Goal: Task Accomplishment & Management: Use online tool/utility

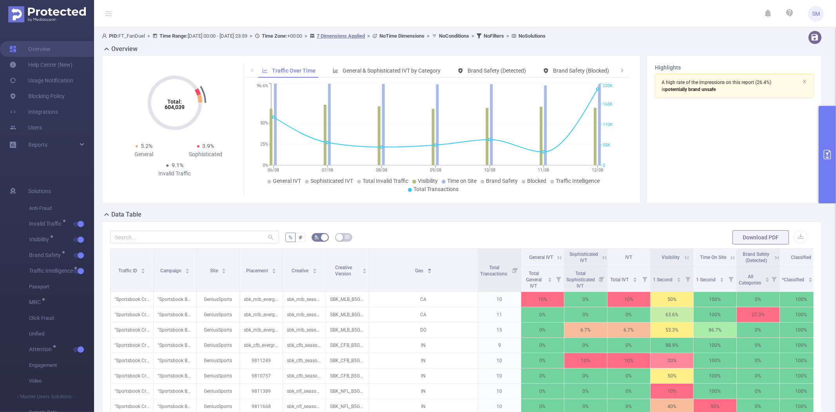
click at [832, 125] on button "primary" at bounding box center [827, 154] width 17 height 97
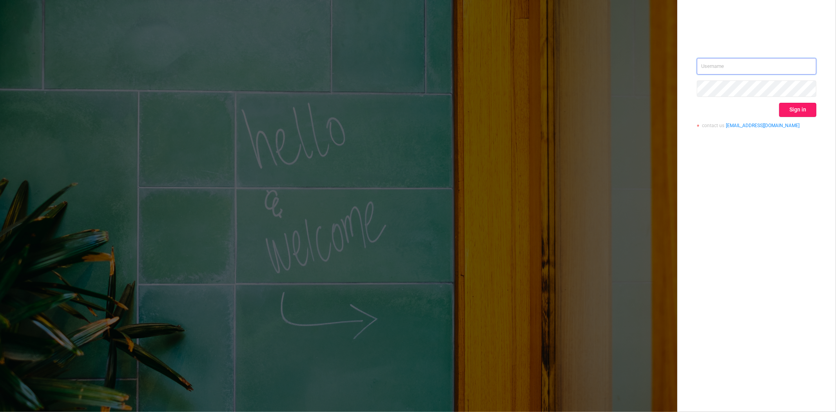
type input "steve@protected.media"
click at [804, 103] on button "Sign in" at bounding box center [797, 110] width 37 height 14
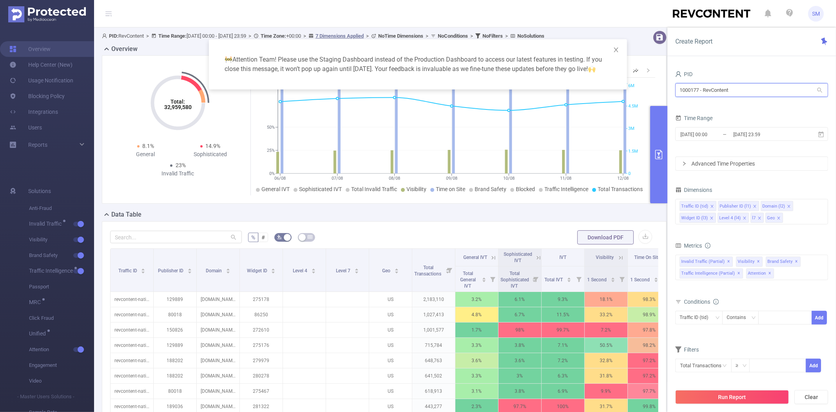
drag, startPoint x: 763, startPoint y: 87, endPoint x: 636, endPoint y: 83, distance: 127.1
click at [639, 84] on body "SM Overview Help Center (New) Usage Notification Blocking Policy Integrations U…" at bounding box center [418, 206] width 836 height 412
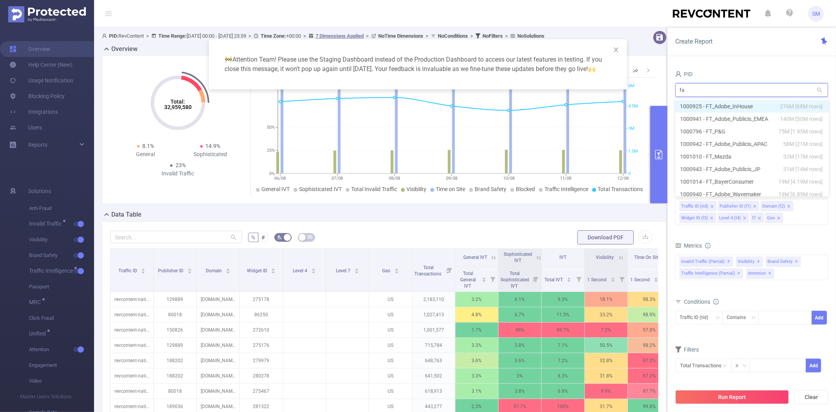
type input "fan"
click at [697, 103] on li "1000933 - FT_FanDuel 480K [191K rows]" at bounding box center [751, 106] width 153 height 13
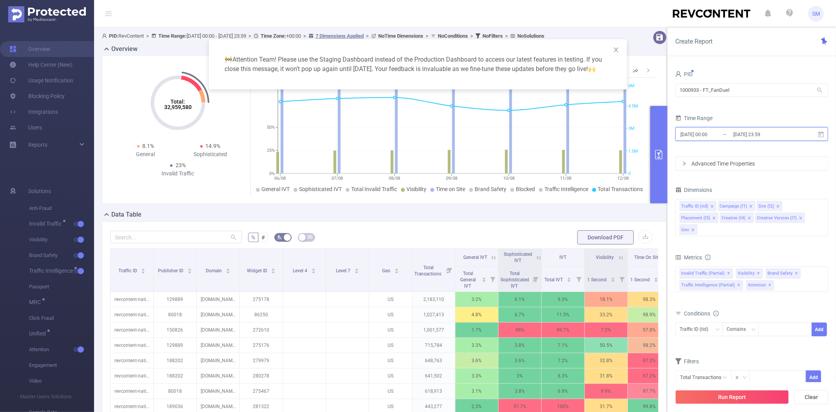
click at [819, 132] on icon at bounding box center [820, 134] width 5 height 6
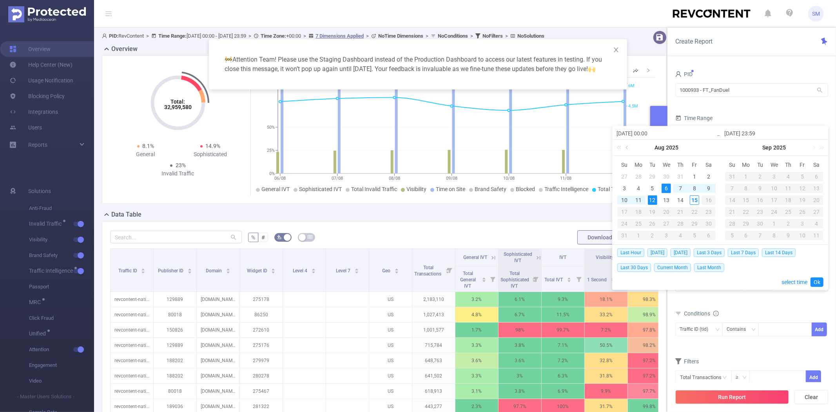
click at [628, 147] on link at bounding box center [627, 148] width 7 height 16
click at [668, 176] on div "2" at bounding box center [666, 176] width 9 height 9
click at [677, 223] on div "31" at bounding box center [680, 223] width 9 height 9
type input "2025-07-02 00:00"
type input "2025-07-31 23:59"
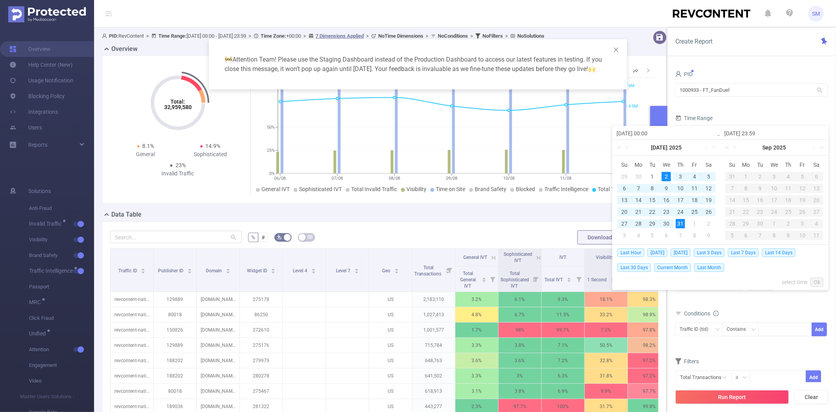
type input "2025-07-02 00:00"
type input "2025-07-31 23:59"
click at [817, 283] on link "Ok" at bounding box center [817, 281] width 13 height 9
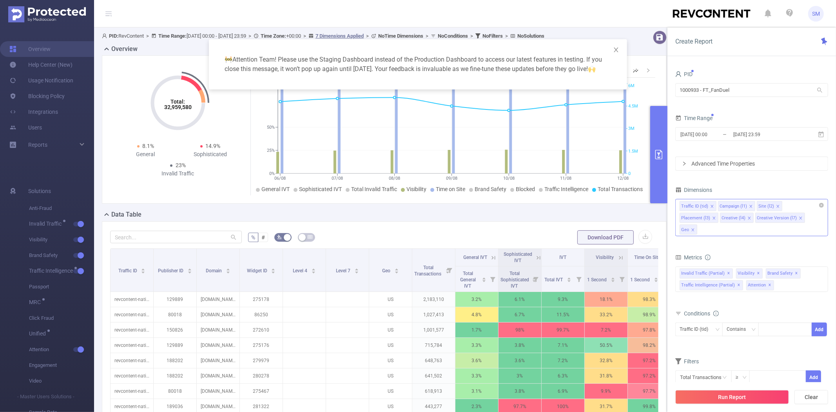
click at [797, 218] on div "Traffic ID (tid) Campaign (l1) Site (l2) Placement (l3) Creative (l4) Creative …" at bounding box center [751, 217] width 153 height 37
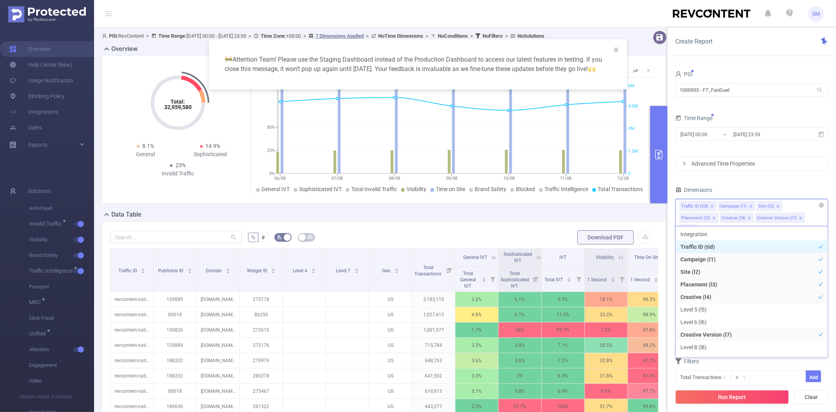
click at [695, 228] on icon "icon: close" at bounding box center [693, 230] width 4 height 4
click at [799, 218] on icon "icon: close" at bounding box center [800, 217] width 3 height 3
click at [748, 218] on icon "icon: close" at bounding box center [749, 217] width 3 height 3
click at [711, 208] on icon "icon: close" at bounding box center [712, 206] width 4 height 5
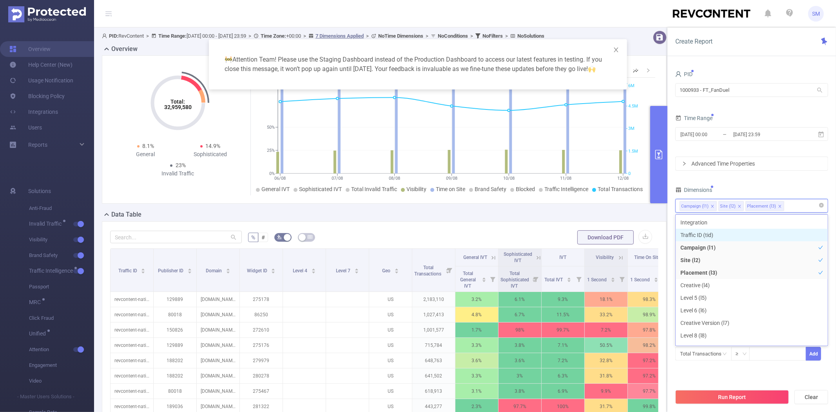
click at [711, 208] on icon "icon: close" at bounding box center [713, 206] width 4 height 5
click at [773, 184] on div "Dimensions" at bounding box center [751, 190] width 153 height 13
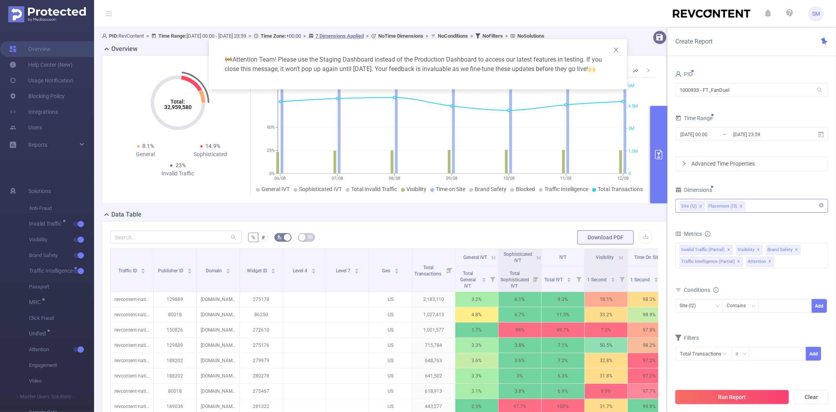
click at [718, 397] on button "Run Report" at bounding box center [732, 397] width 114 height 14
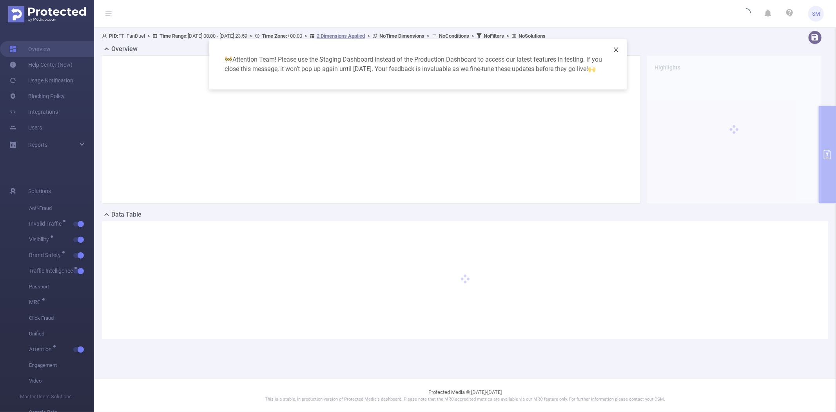
click at [615, 51] on icon "icon: close" at bounding box center [616, 49] width 4 height 5
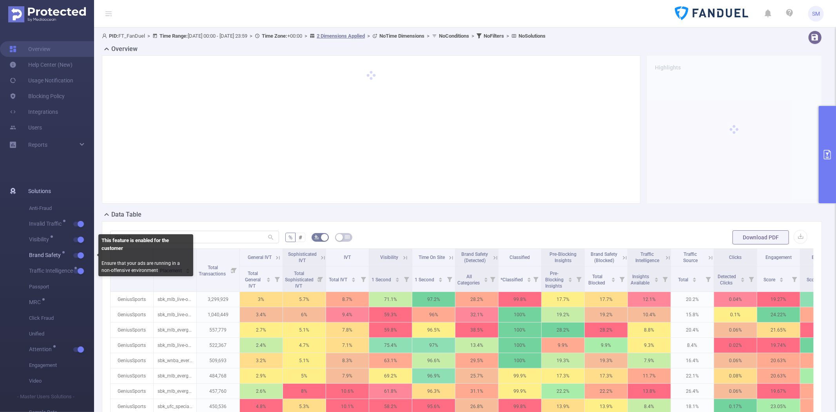
click at [80, 254] on button "button" at bounding box center [78, 255] width 11 height 5
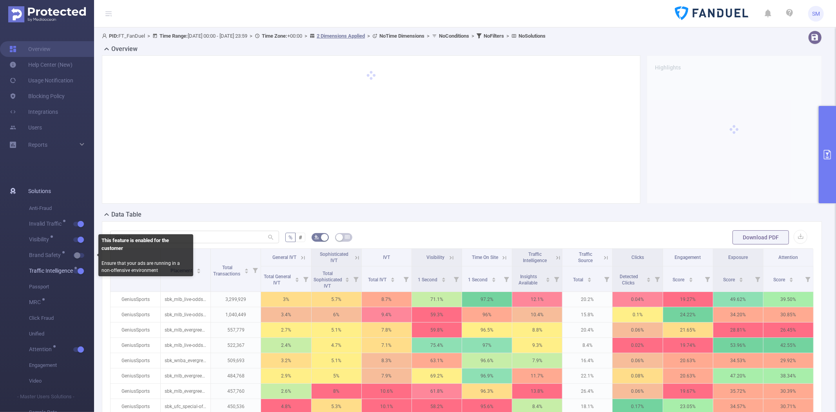
click at [79, 268] on button "button" at bounding box center [78, 270] width 11 height 5
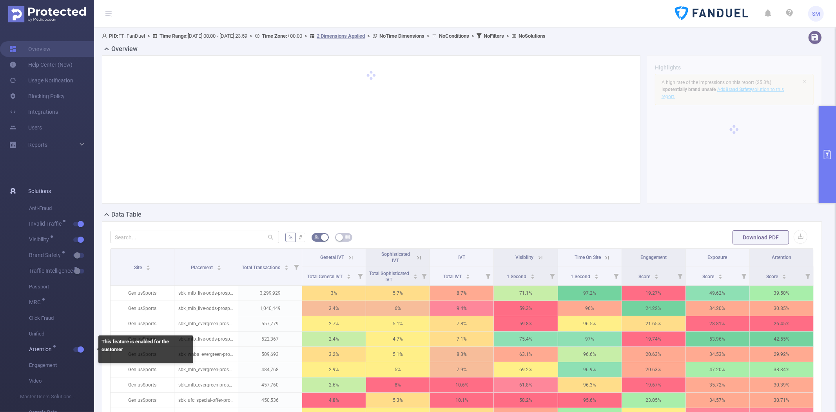
click at [76, 350] on span "button" at bounding box center [80, 349] width 10 height 4
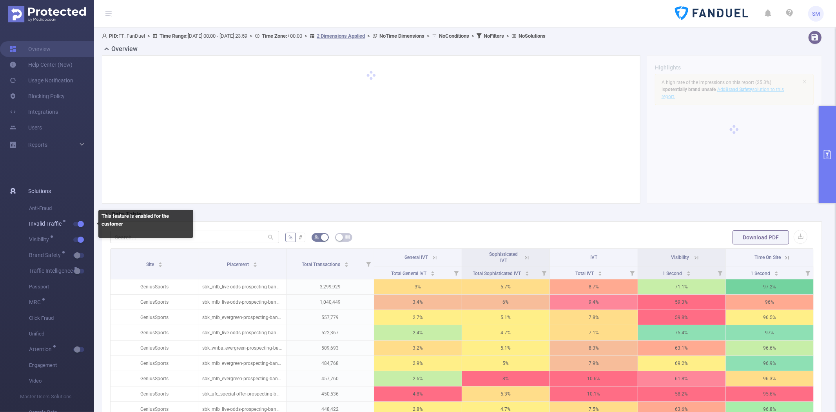
click at [80, 224] on button "button" at bounding box center [78, 223] width 11 height 5
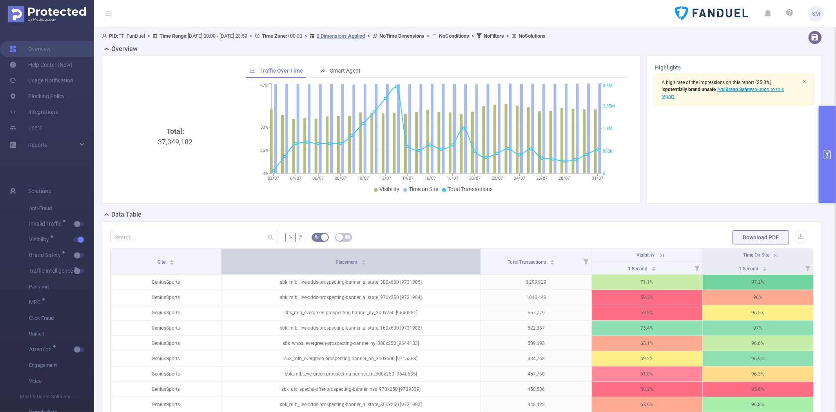
drag, startPoint x: 388, startPoint y: 256, endPoint x: 415, endPoint y: 257, distance: 26.7
click at [415, 257] on th "Placement" at bounding box center [350, 261] width 259 height 26
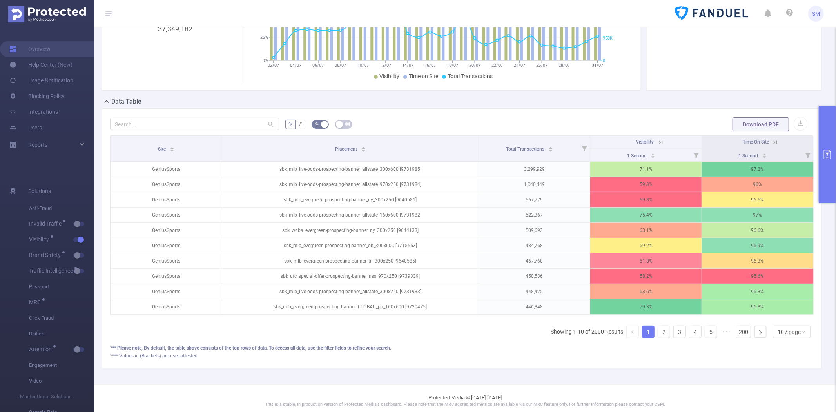
scroll to position [126, 0]
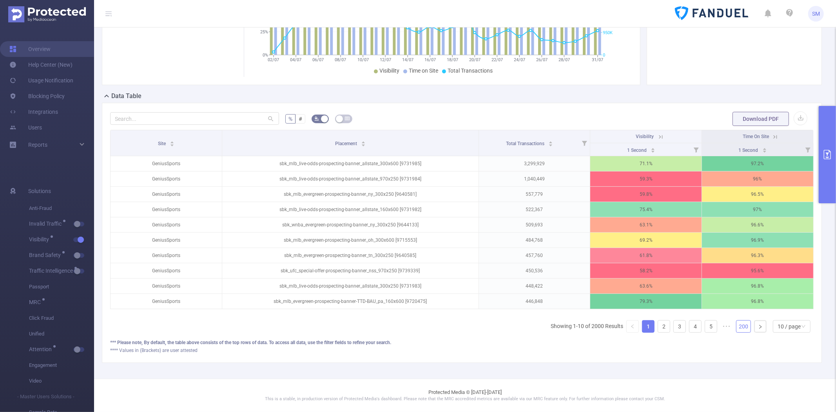
click at [738, 326] on link "200" at bounding box center [743, 326] width 14 height 12
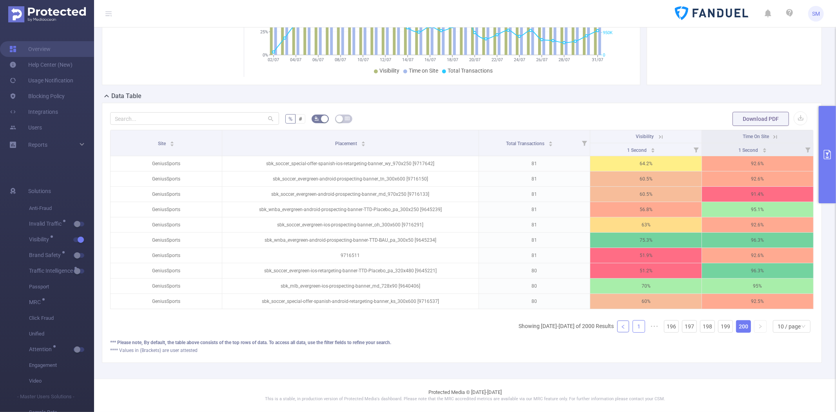
drag, startPoint x: 622, startPoint y: 326, endPoint x: 628, endPoint y: 326, distance: 5.9
click at [623, 326] on ul "Showing 1991-2000 of 2000 Results 1 ••• 196 197 198 199 200 10 / page" at bounding box center [666, 326] width 295 height 13
click at [633, 326] on link "1" at bounding box center [639, 326] width 12 height 12
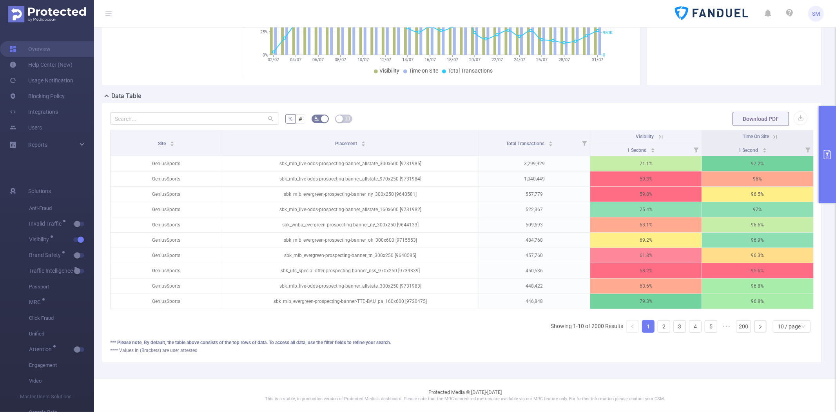
click at [169, 103] on div "% # Download PDF Site Placement Total Transactions Visibility Time On Site 1 Se…" at bounding box center [462, 233] width 720 height 260
click at [165, 112] on input "text" at bounding box center [194, 118] width 169 height 13
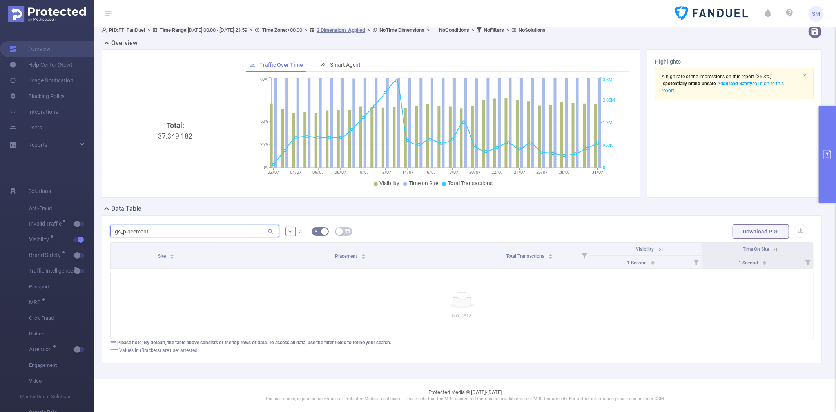
type input "gs_placement"
click at [826, 130] on button "primary" at bounding box center [827, 154] width 17 height 97
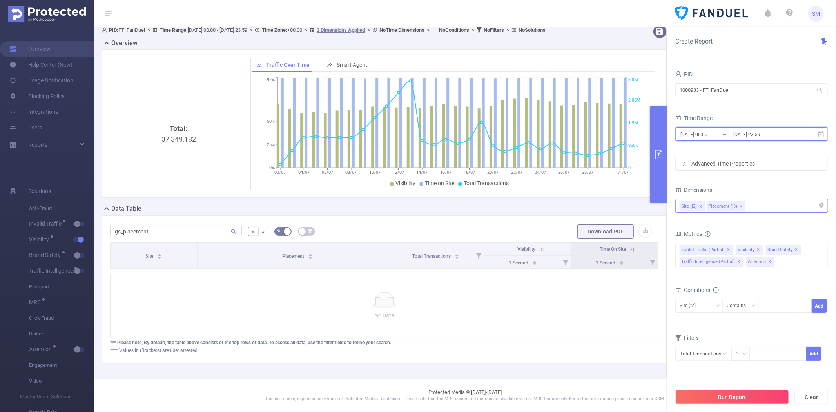
click at [820, 132] on icon at bounding box center [820, 134] width 5 height 6
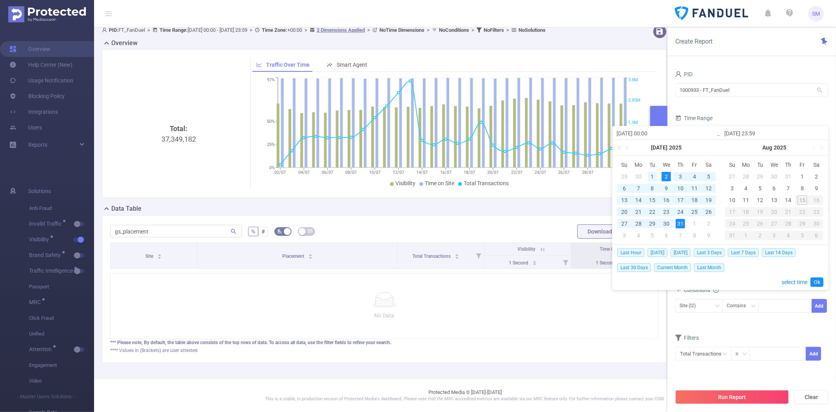
click at [651, 173] on div "1" at bounding box center [652, 176] width 9 height 9
click at [681, 220] on div "31" at bounding box center [680, 223] width 9 height 9
type input "2025-07-01 00:00"
click at [818, 280] on link "Ok" at bounding box center [817, 281] width 13 height 9
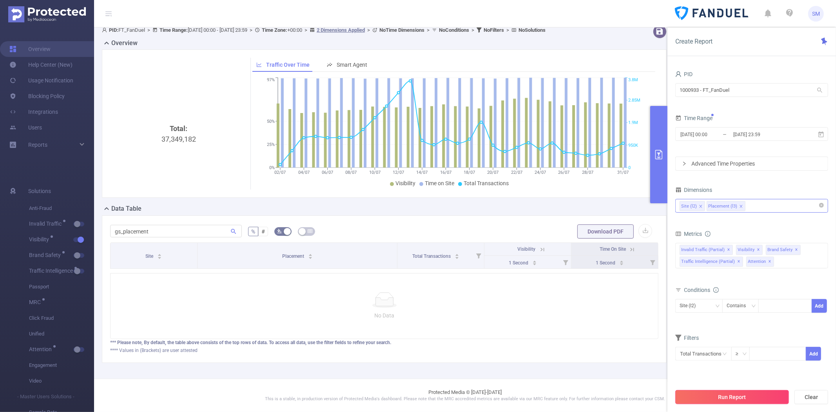
click at [711, 392] on button "Run Report" at bounding box center [732, 397] width 114 height 14
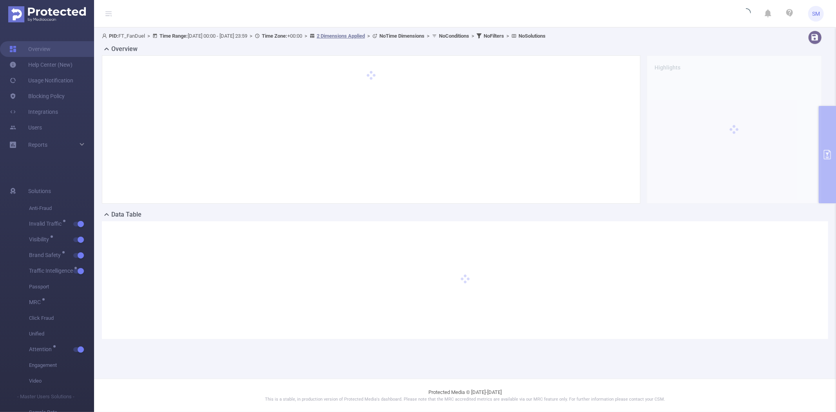
scroll to position [0, 0]
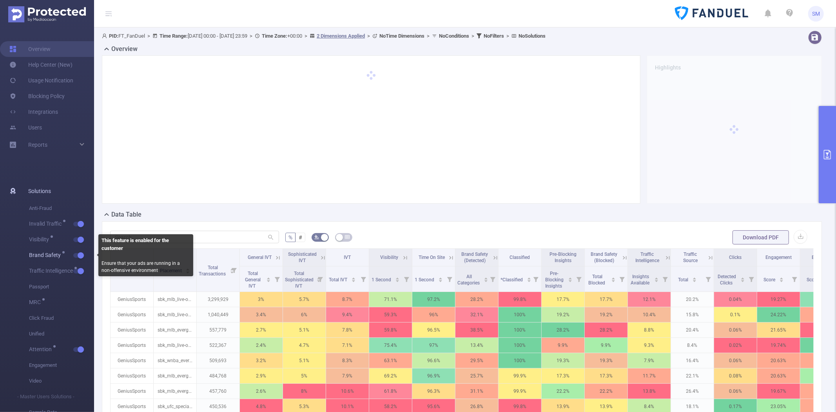
click at [85, 256] on span "Brand Safety" at bounding box center [61, 255] width 65 height 16
click at [82, 254] on button "button" at bounding box center [78, 255] width 11 height 5
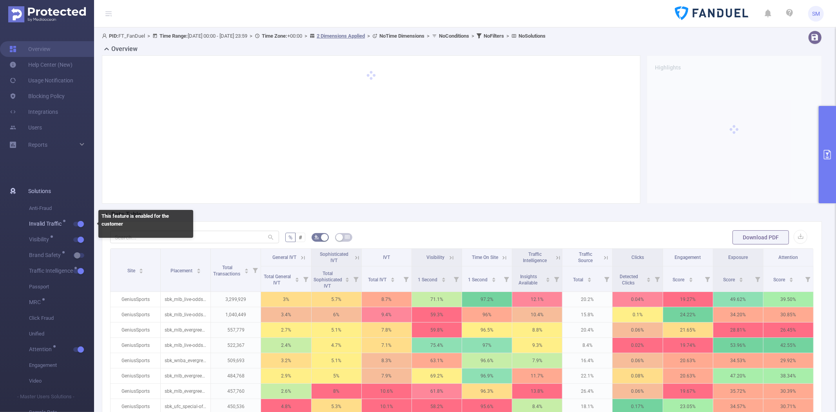
click at [78, 225] on button "button" at bounding box center [78, 223] width 11 height 5
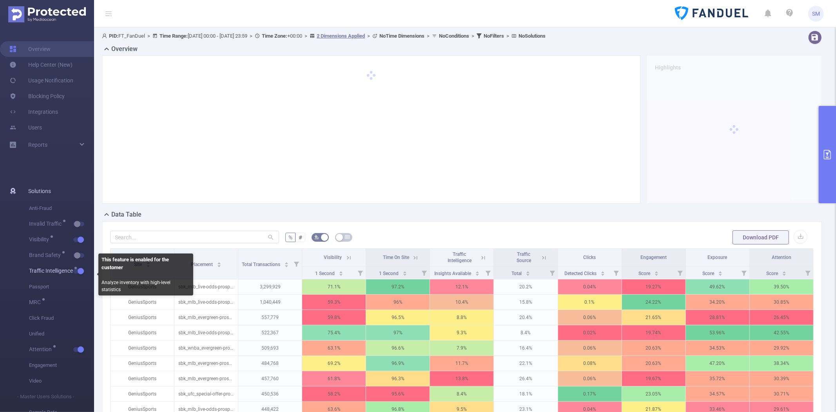
click at [79, 269] on button "button" at bounding box center [78, 270] width 11 height 5
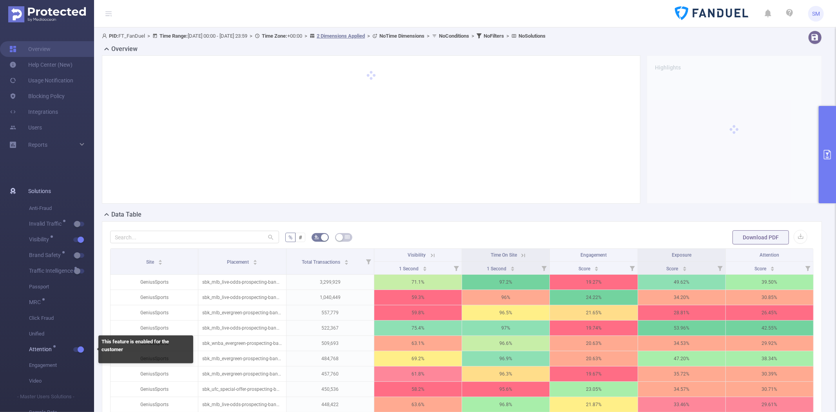
click at [76, 346] on span "Attention" at bounding box center [61, 349] width 65 height 16
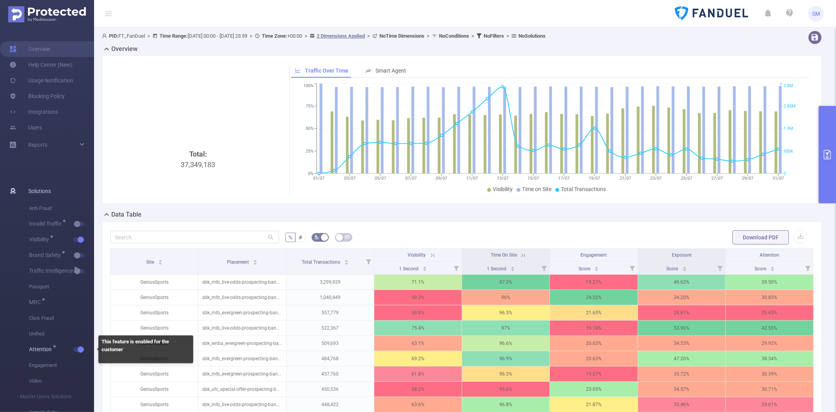
click at [76, 349] on span "button" at bounding box center [80, 349] width 10 height 4
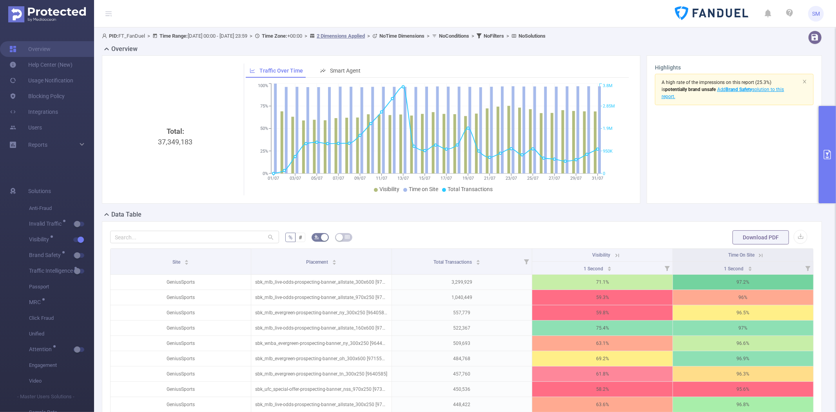
scroll to position [44, 0]
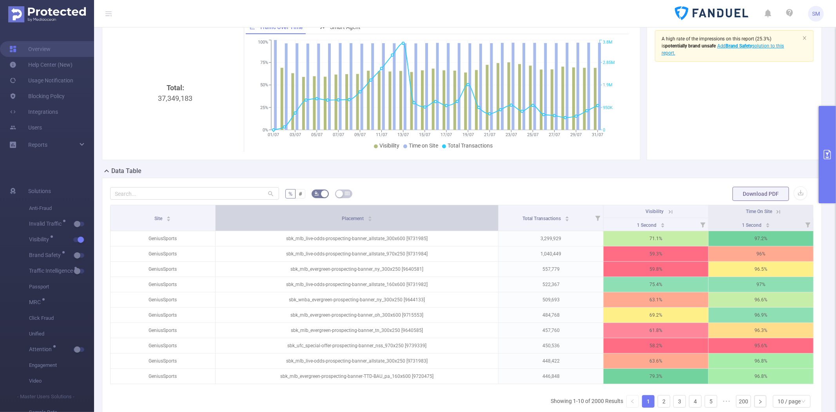
drag, startPoint x: 387, startPoint y: 213, endPoint x: 425, endPoint y: 213, distance: 38.4
click at [425, 213] on th "Placement" at bounding box center [357, 218] width 283 height 26
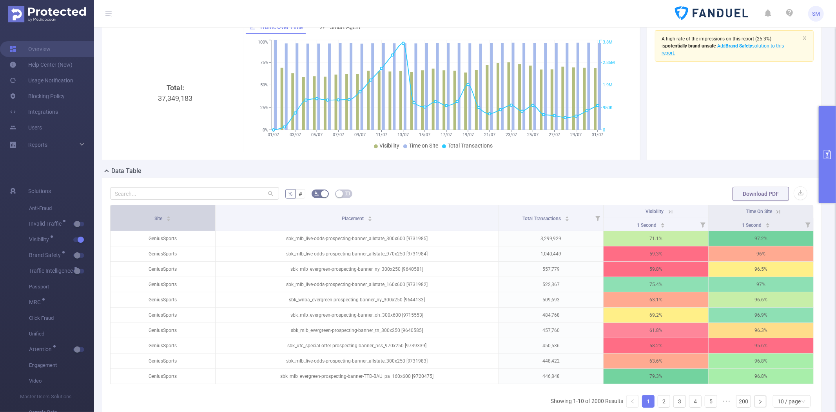
click at [171, 220] on div "Site" at bounding box center [163, 218] width 16 height 8
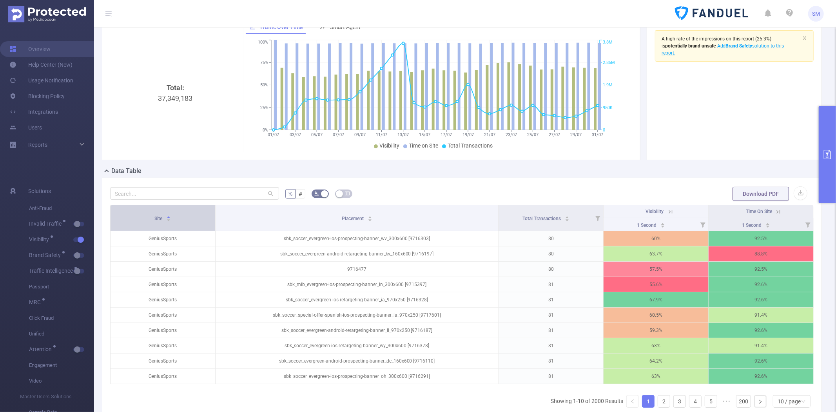
click at [171, 220] on div "Site" at bounding box center [163, 218] width 16 height 8
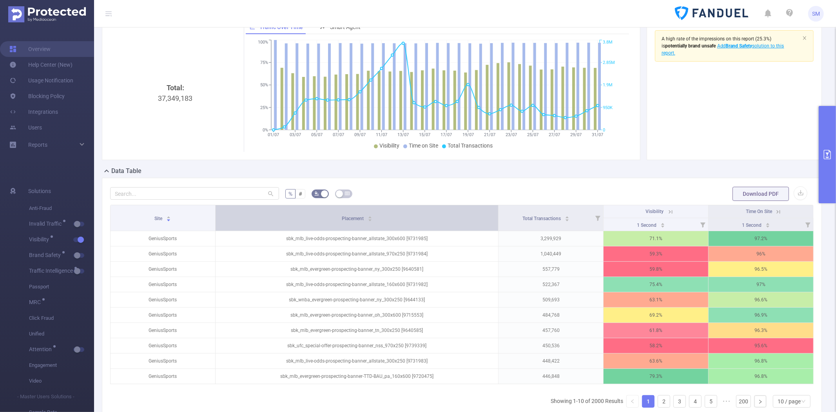
click at [342, 218] on div "Placement" at bounding box center [357, 218] width 31 height 8
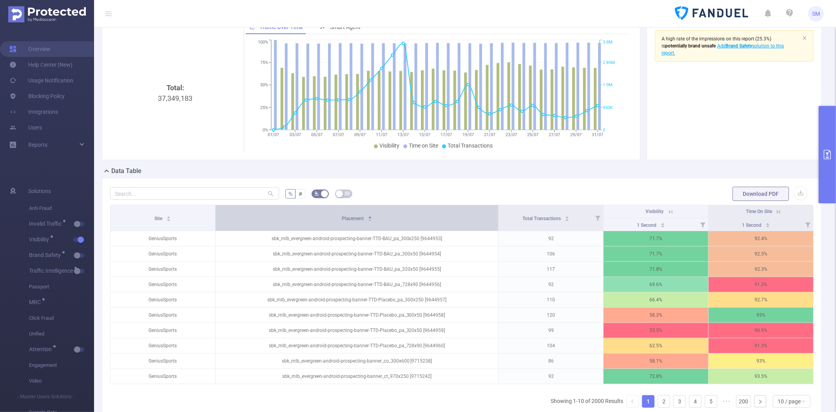
click at [342, 218] on div "Placement" at bounding box center [357, 218] width 31 height 8
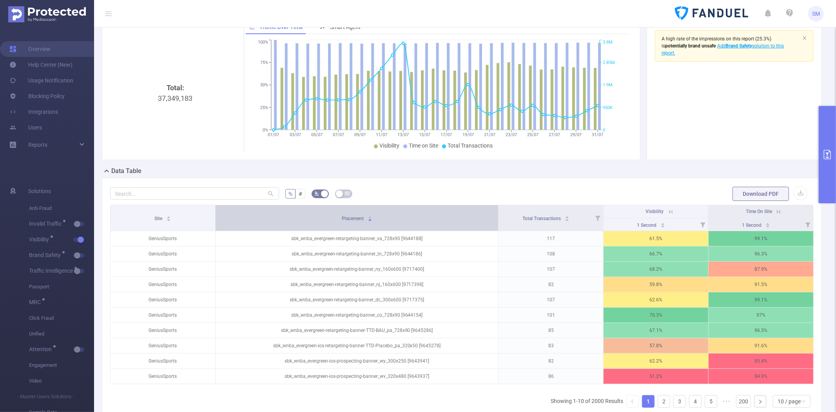
click at [342, 218] on div "Placement" at bounding box center [357, 218] width 31 height 8
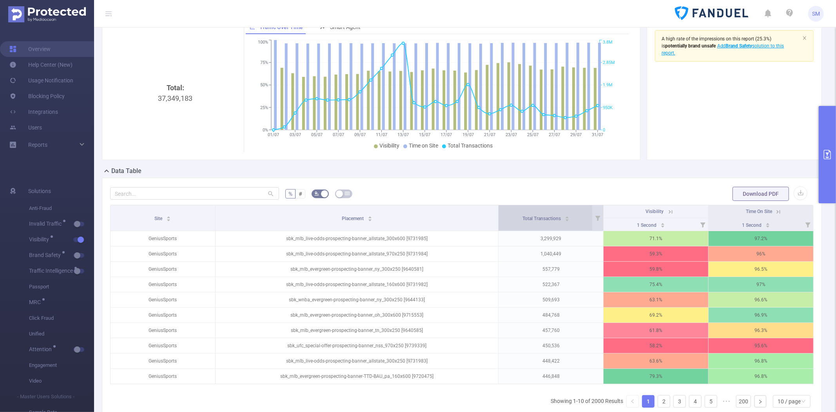
click at [522, 216] on span "Total Transactions" at bounding box center [542, 218] width 40 height 5
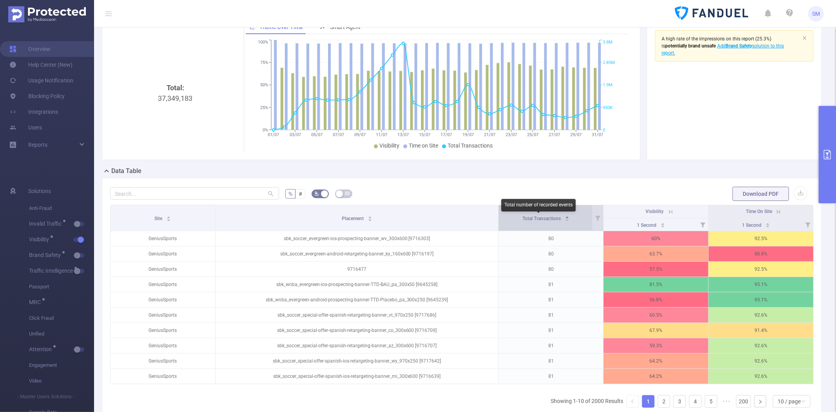
click at [522, 216] on span "Total Transactions" at bounding box center [542, 218] width 40 height 5
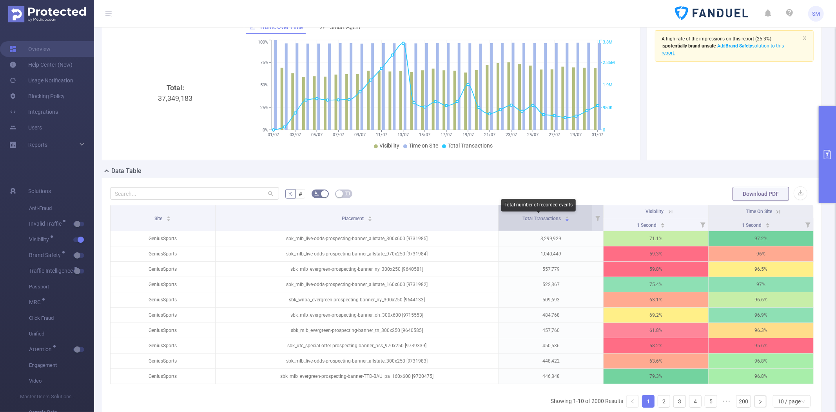
click at [522, 216] on span "Total Transactions" at bounding box center [542, 218] width 40 height 5
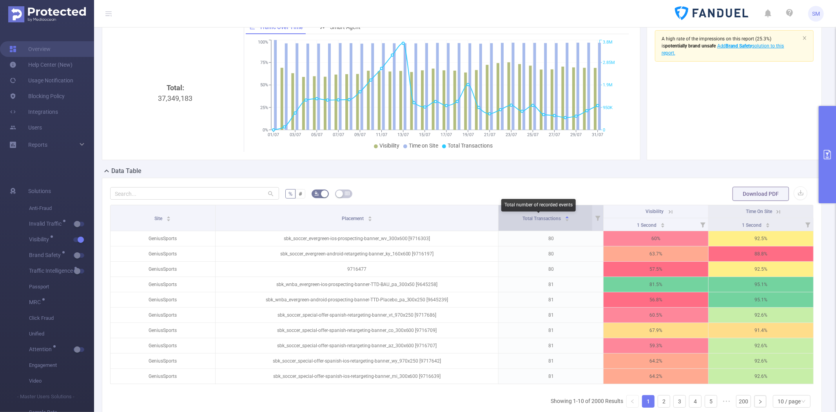
click at [522, 216] on span "Total Transactions" at bounding box center [542, 218] width 40 height 5
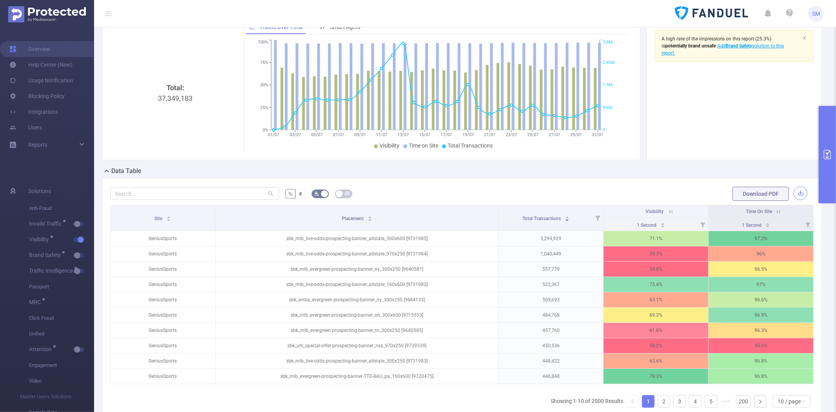
click at [796, 190] on button "button" at bounding box center [801, 193] width 14 height 14
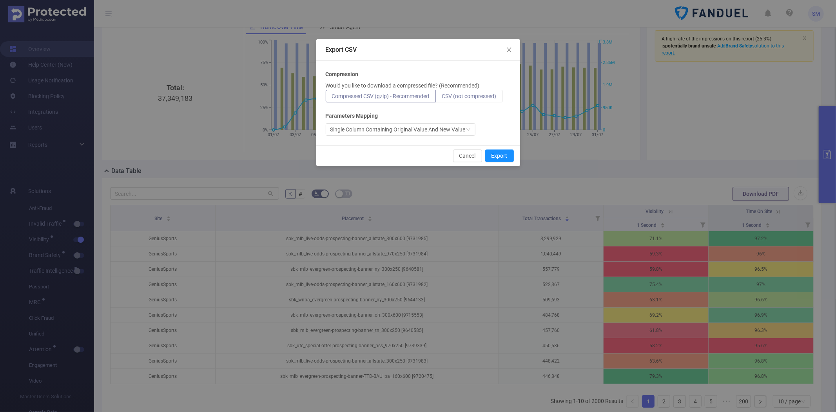
click at [470, 96] on span "CSV (not compressed)" at bounding box center [469, 96] width 54 height 6
click at [442, 98] on input "CSV (not compressed)" at bounding box center [442, 98] width 0 height 0
click at [508, 156] on button "Export" at bounding box center [499, 155] width 29 height 13
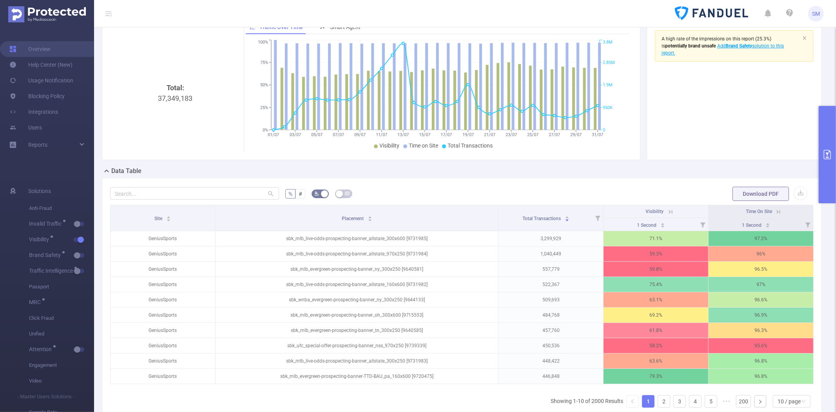
click at [659, 170] on div "Data Table" at bounding box center [465, 171] width 726 height 11
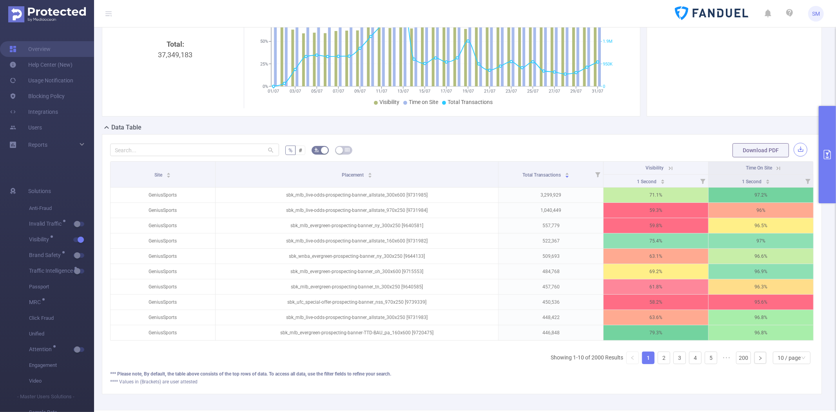
click at [794, 148] on button "button" at bounding box center [801, 150] width 14 height 14
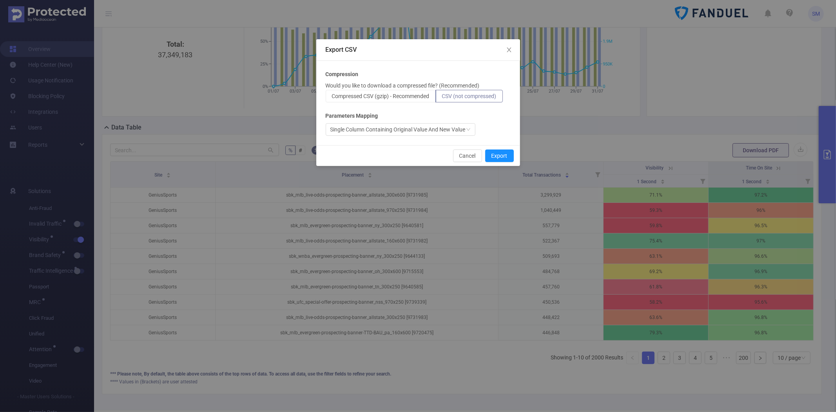
click at [479, 99] on span "CSV (not compressed)" at bounding box center [469, 96] width 54 height 6
click at [442, 98] on input "CSV (not compressed)" at bounding box center [442, 98] width 0 height 0
click at [491, 149] on button "Export" at bounding box center [499, 155] width 29 height 13
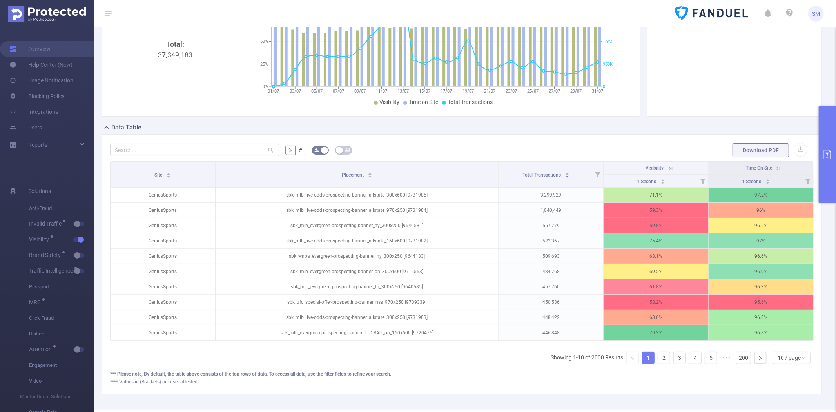
click at [827, 120] on button "primary" at bounding box center [827, 154] width 17 height 97
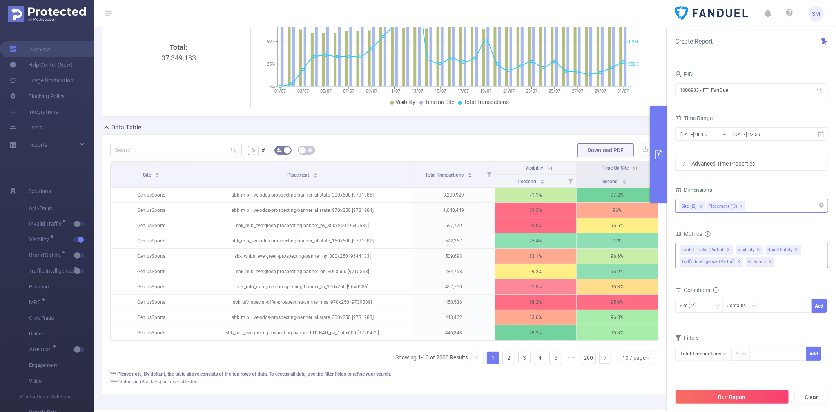
click at [785, 265] on div "Invalid Traffic (partial) ✕ Visibility ✕ Brand Safety ✕ Traffic Intelligence (p…" at bounding box center [751, 255] width 153 height 25
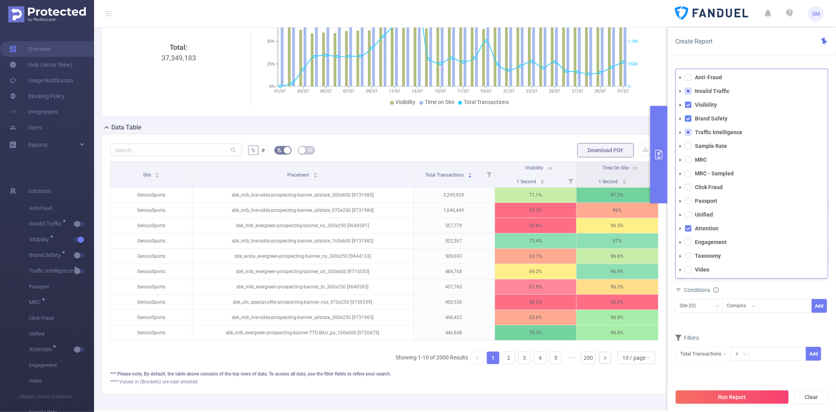
click at [690, 115] on span at bounding box center [688, 118] width 6 height 6
click at [689, 132] on span at bounding box center [688, 132] width 6 height 6
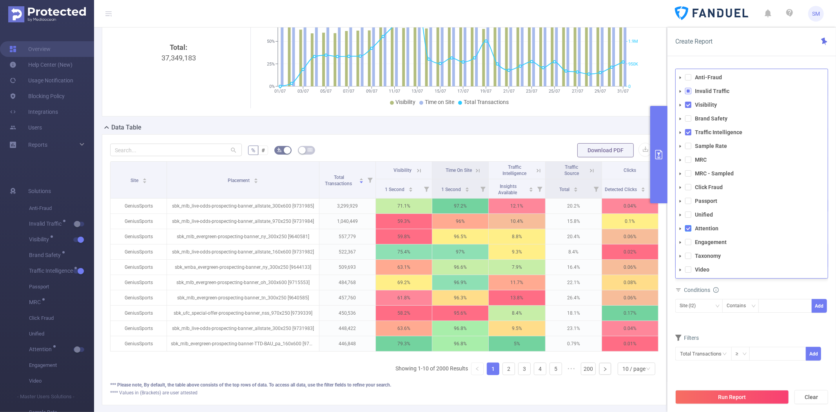
click at [690, 226] on span at bounding box center [688, 228] width 6 height 6
click at [688, 131] on span at bounding box center [688, 132] width 6 height 6
click at [687, 88] on span at bounding box center [688, 91] width 6 height 6
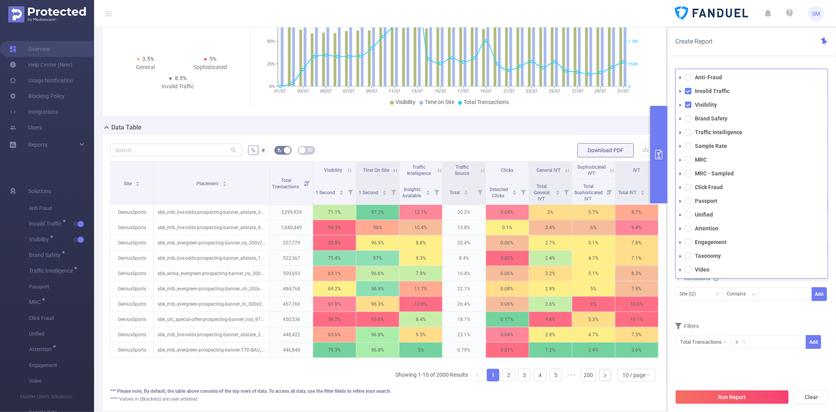
click at [688, 92] on span at bounding box center [688, 91] width 6 height 6
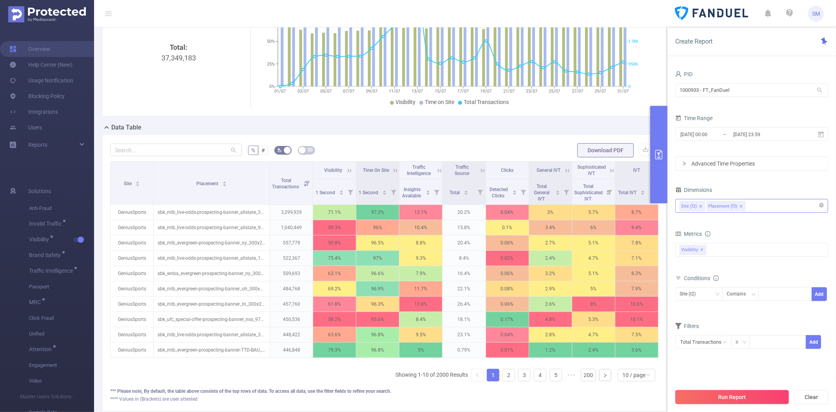
click at [720, 394] on button "Run Report" at bounding box center [732, 397] width 114 height 14
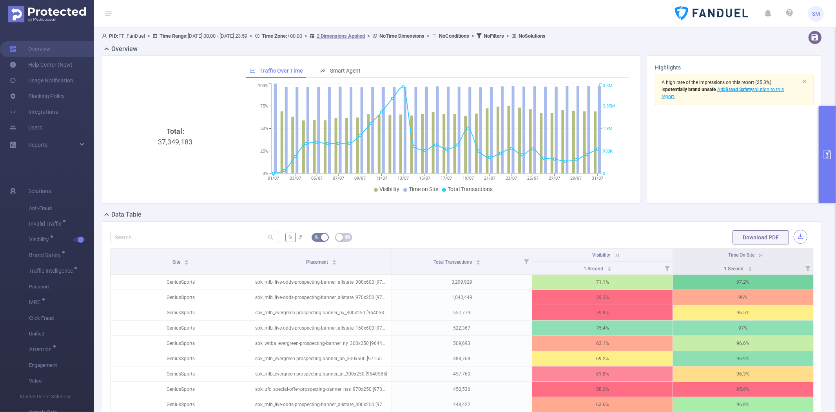
click at [794, 238] on button "button" at bounding box center [801, 237] width 14 height 14
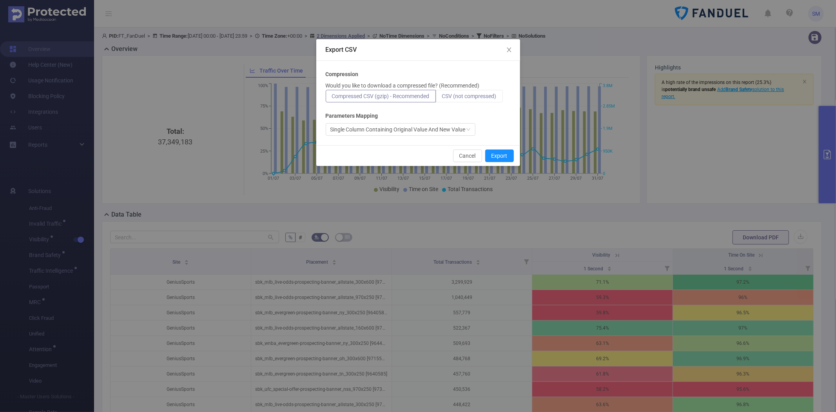
click at [476, 91] on label "CSV (not compressed)" at bounding box center [469, 96] width 67 height 13
click at [442, 98] on input "CSV (not compressed)" at bounding box center [442, 98] width 0 height 0
click at [506, 158] on button "Export" at bounding box center [499, 155] width 29 height 13
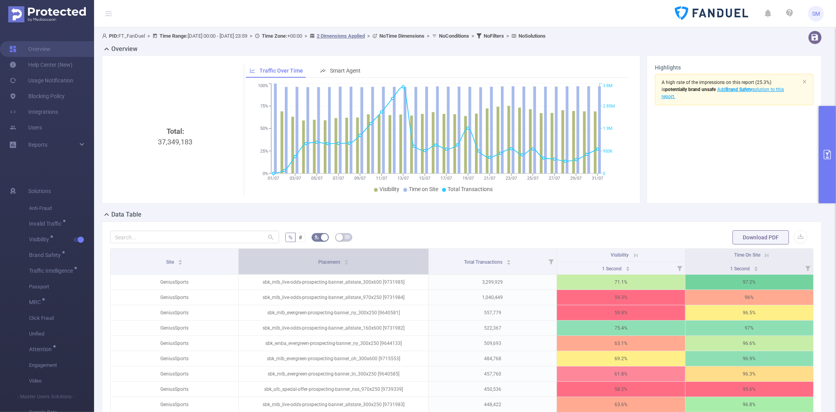
drag, startPoint x: 387, startPoint y: 252, endPoint x: 395, endPoint y: 258, distance: 9.6
click at [395, 258] on th "Placement" at bounding box center [334, 261] width 190 height 26
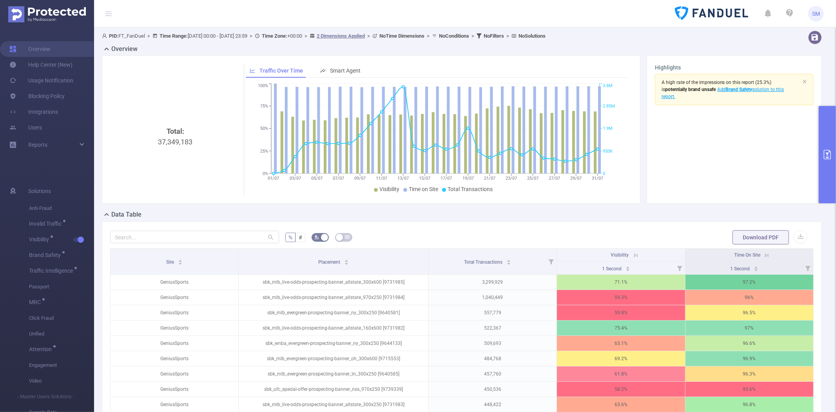
click at [528, 233] on form "% # Download PDF" at bounding box center [462, 237] width 704 height 16
click at [827, 126] on button "primary" at bounding box center [827, 154] width 17 height 97
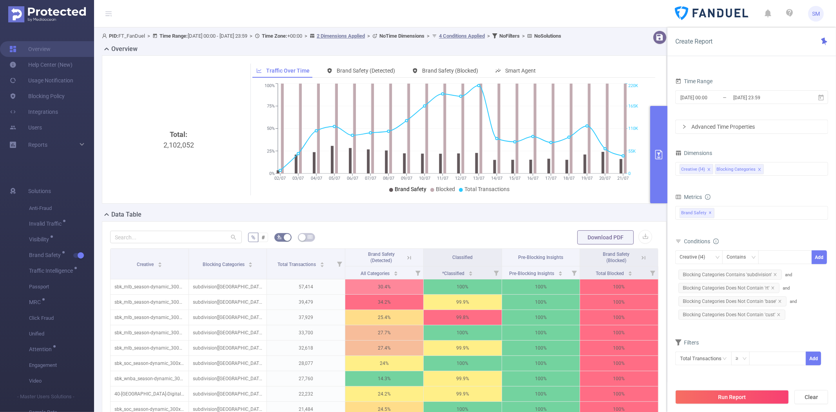
scroll to position [0, 1]
click at [822, 97] on icon at bounding box center [821, 97] width 7 height 7
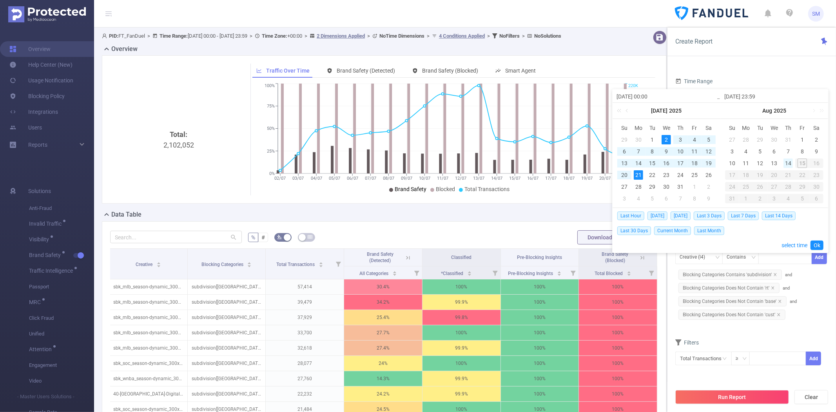
click at [786, 163] on div "14" at bounding box center [787, 162] width 9 height 9
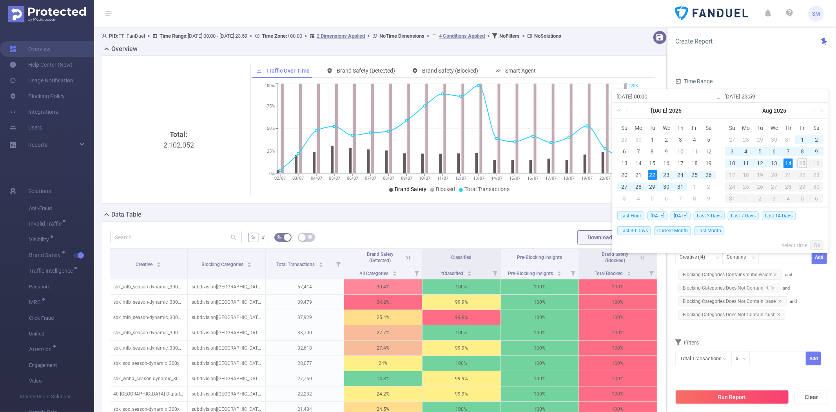
click at [651, 175] on div "22" at bounding box center [652, 174] width 9 height 9
type input "2025-07-22 00:00"
type input "2025-08-14 23:59"
type input "2025-07-22 00:00"
type input "2025-08-14 23:59"
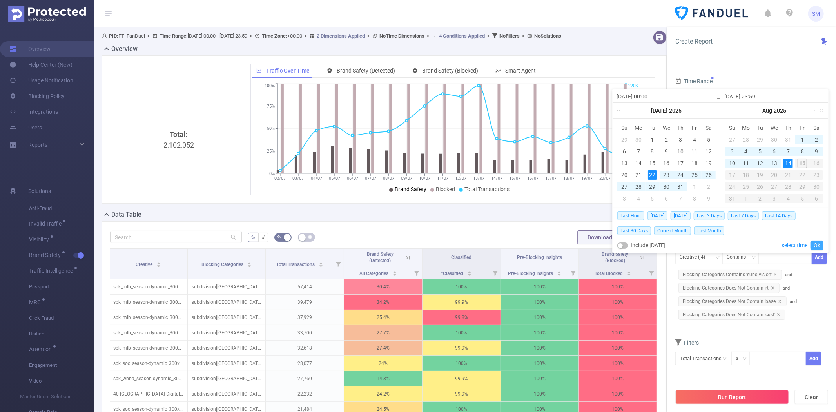
click at [816, 245] on link "Ok" at bounding box center [817, 244] width 13 height 9
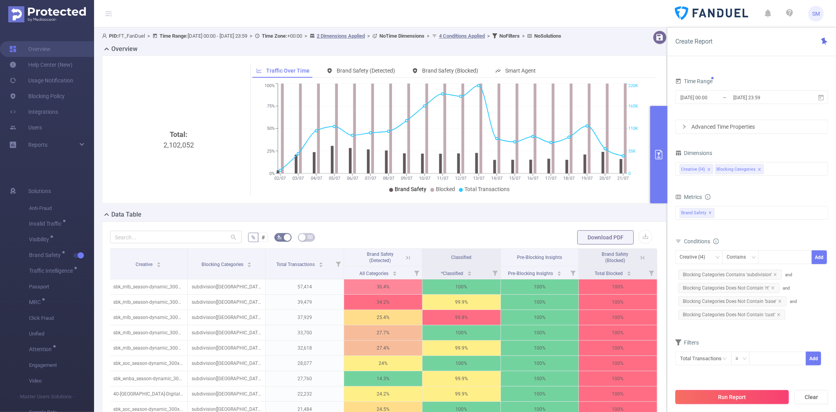
click at [725, 394] on button "Run Report" at bounding box center [732, 397] width 114 height 14
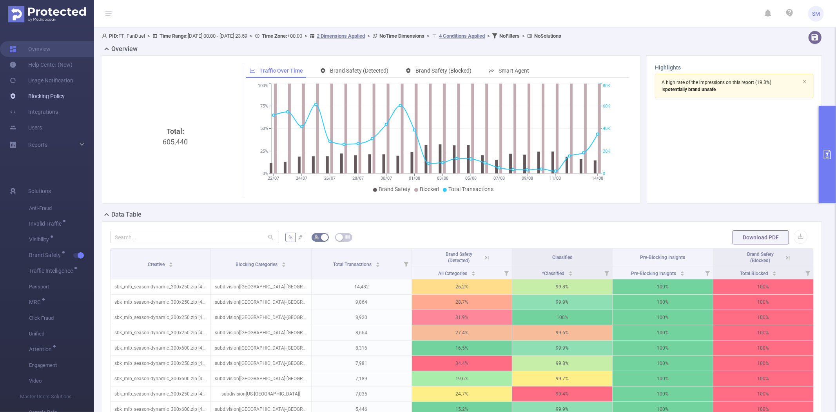
click at [60, 93] on link "Blocking Policy" at bounding box center [36, 96] width 55 height 16
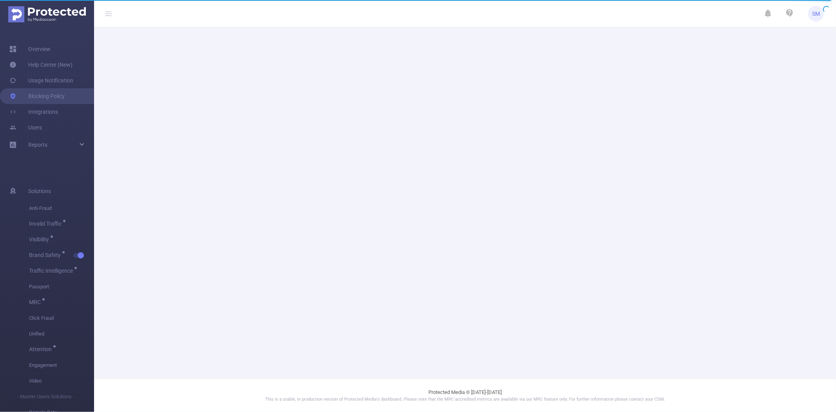
click at [240, 97] on main at bounding box center [465, 189] width 742 height 378
click at [48, 96] on link "Blocking Policy" at bounding box center [36, 96] width 55 height 16
click at [391, 77] on main at bounding box center [465, 189] width 742 height 378
